Goal: Information Seeking & Learning: Find specific fact

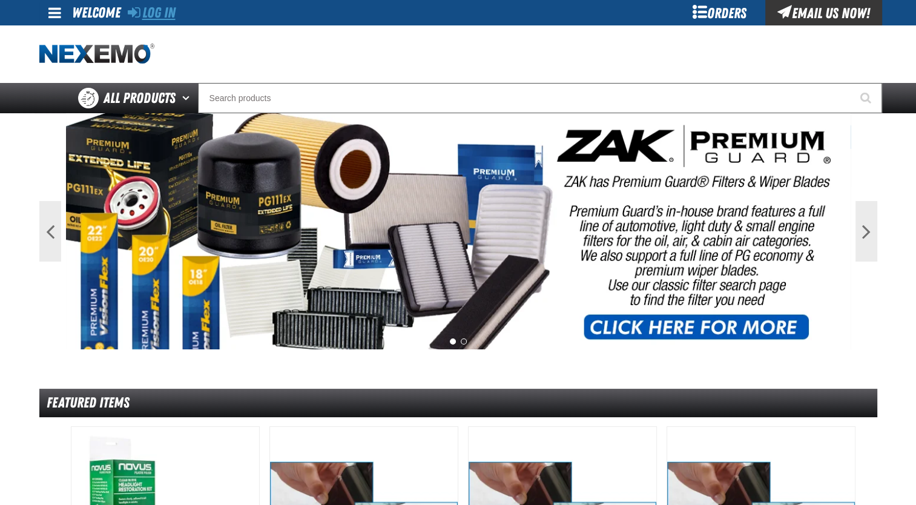
click at [160, 14] on link "Log In" at bounding box center [152, 12] width 48 height 17
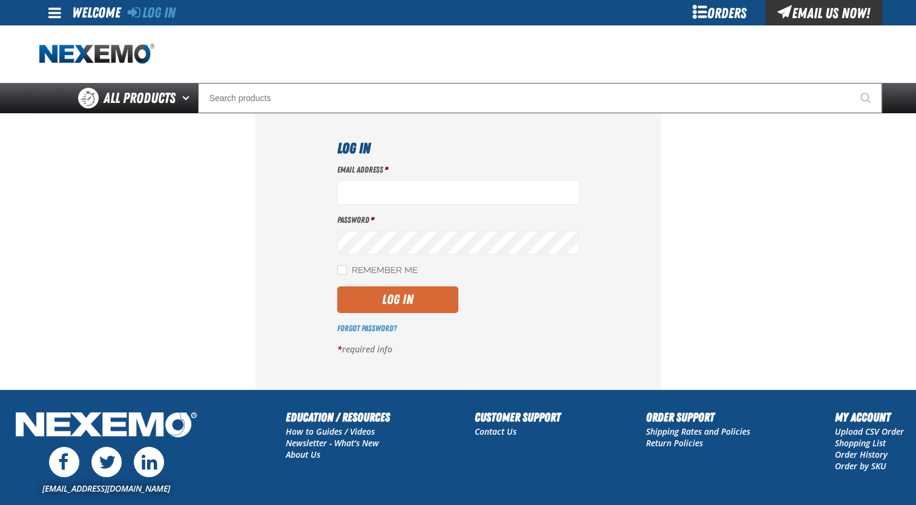
type input "jmolina@zakproducts.com"
click at [428, 304] on button "Log In" at bounding box center [397, 299] width 121 height 27
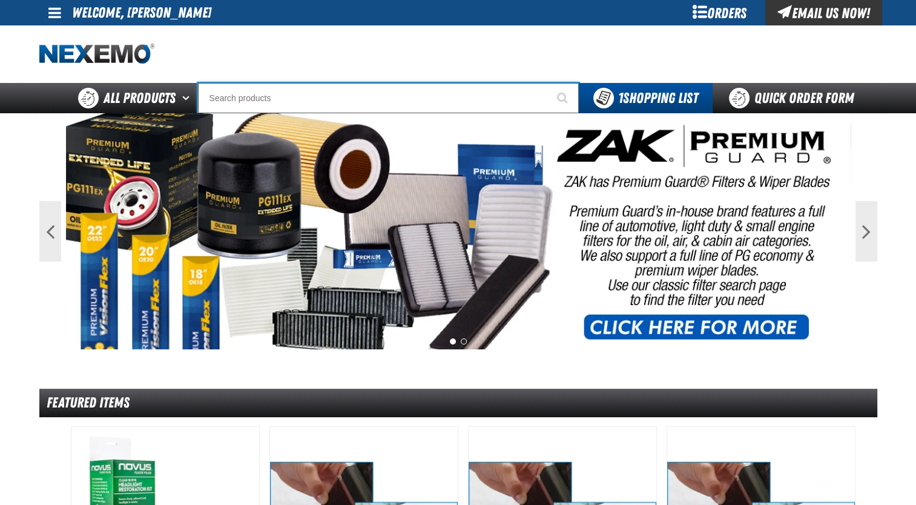
click at [391, 92] on input "Search" at bounding box center [388, 98] width 381 height 30
paste input "• XVCVPL2048-50"
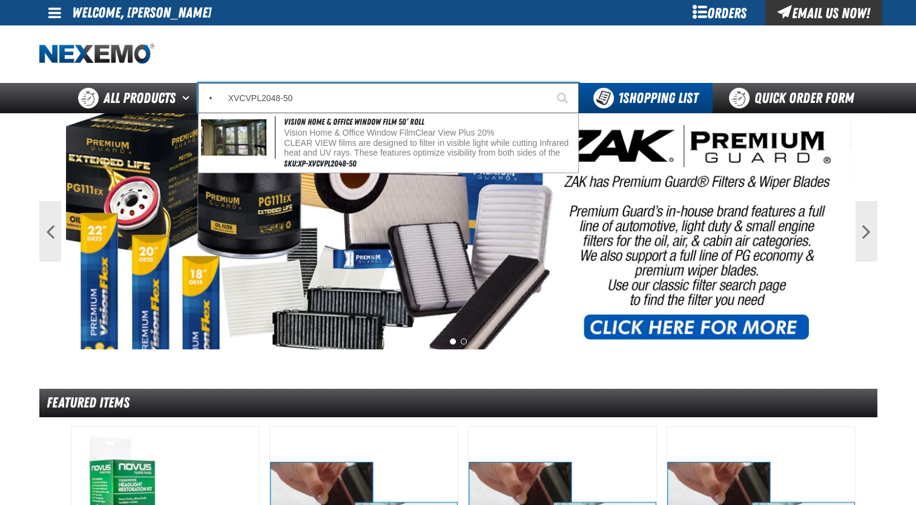
type input "• XVCVPL2048-50"
click at [549, 83] on button "Start Searching" at bounding box center [564, 98] width 30 height 30
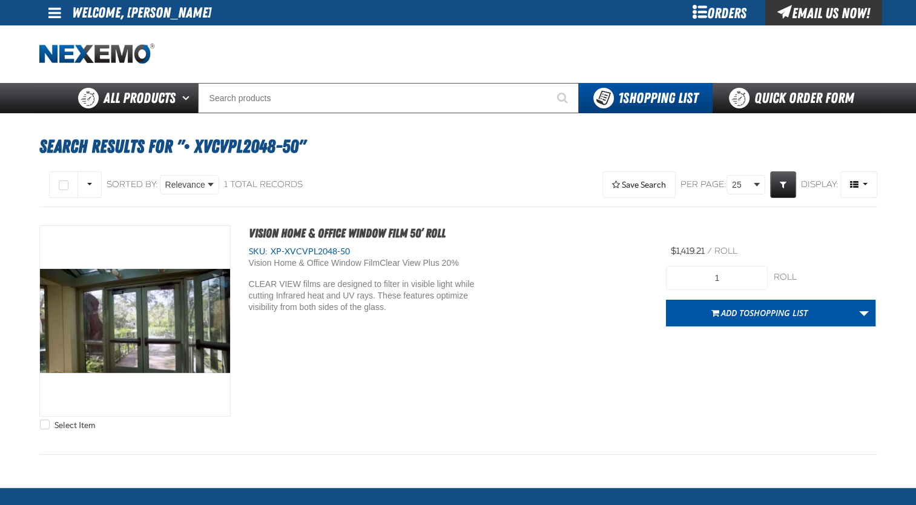
click at [209, 9] on div "My Account My Account Support Ticket Support Ticket Sign Out Sign Out Welcome, …" at bounding box center [459, 12] width 848 height 25
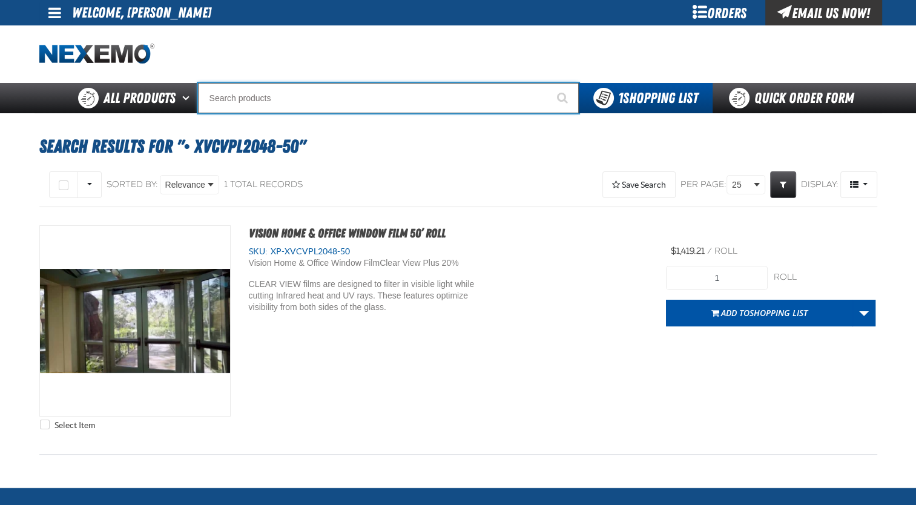
click at [405, 92] on input "Search" at bounding box center [388, 98] width 381 height 30
paste input "• XVCVPL4048-50"
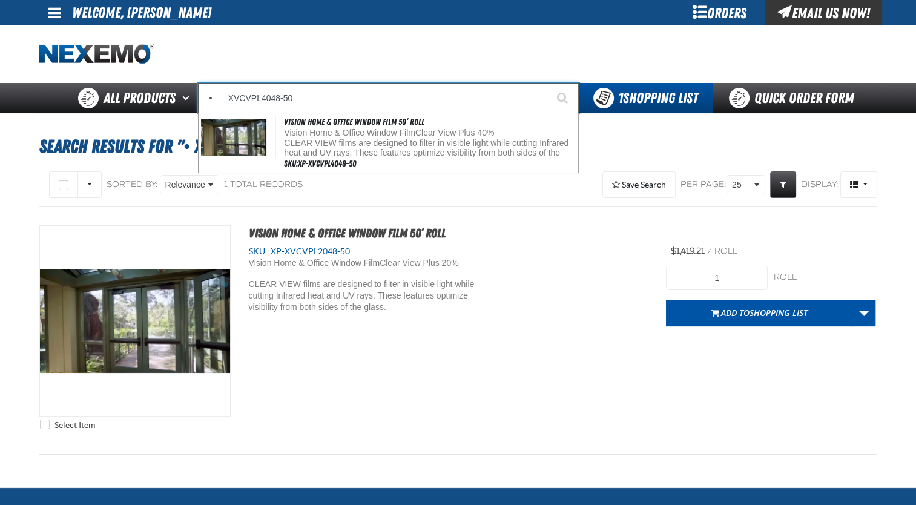
type input "• XVCVPL4048-50"
click at [549, 83] on button "Start Searching" at bounding box center [564, 98] width 30 height 30
